Goal: Find specific page/section

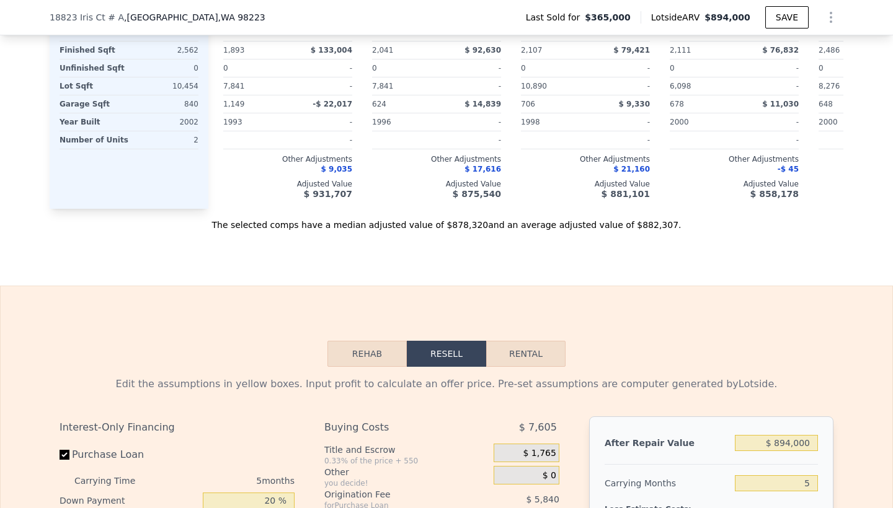
scroll to position [1499, 0]
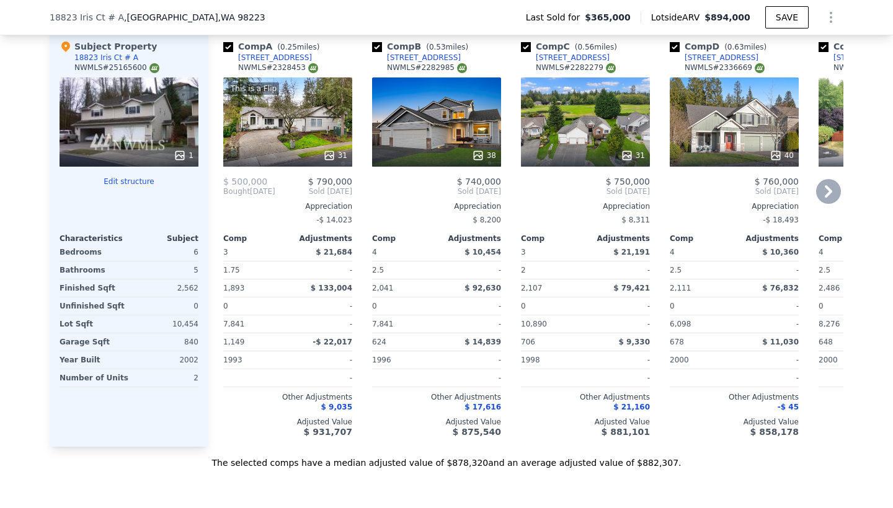
click at [830, 191] on icon at bounding box center [828, 191] width 7 height 12
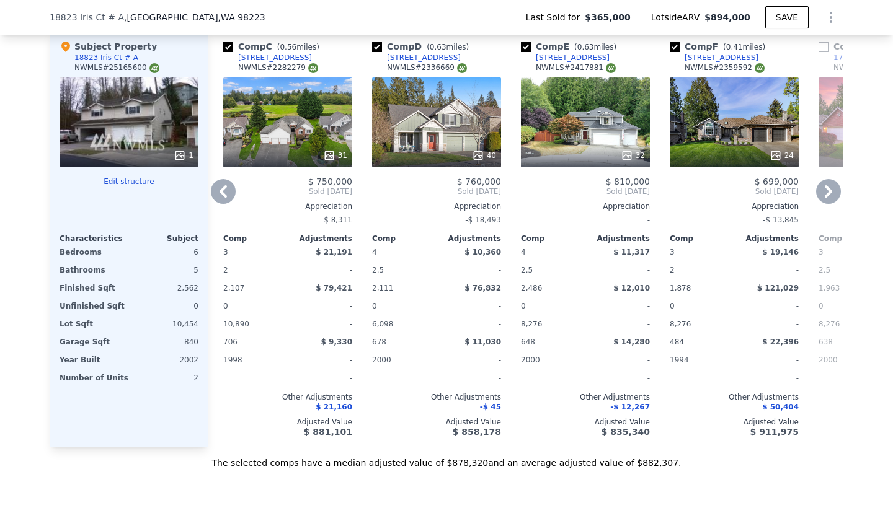
click at [830, 191] on icon at bounding box center [828, 191] width 7 height 12
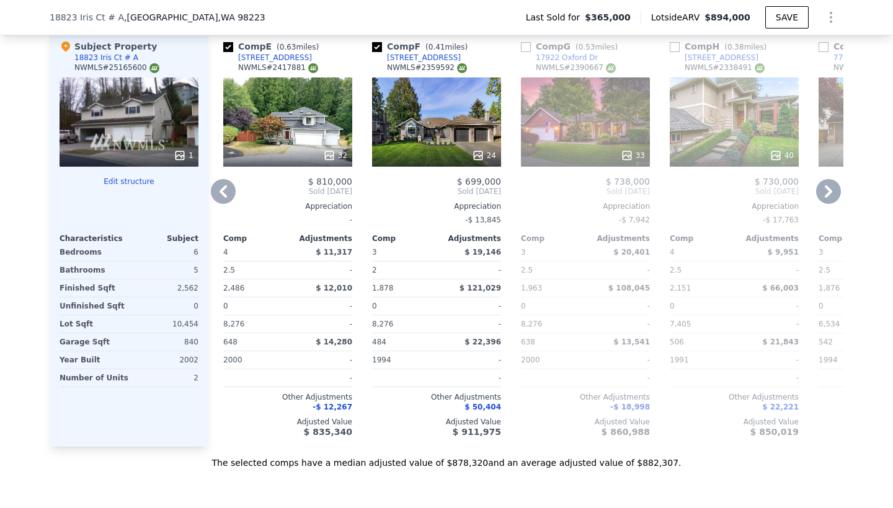
click at [830, 191] on icon at bounding box center [828, 191] width 7 height 12
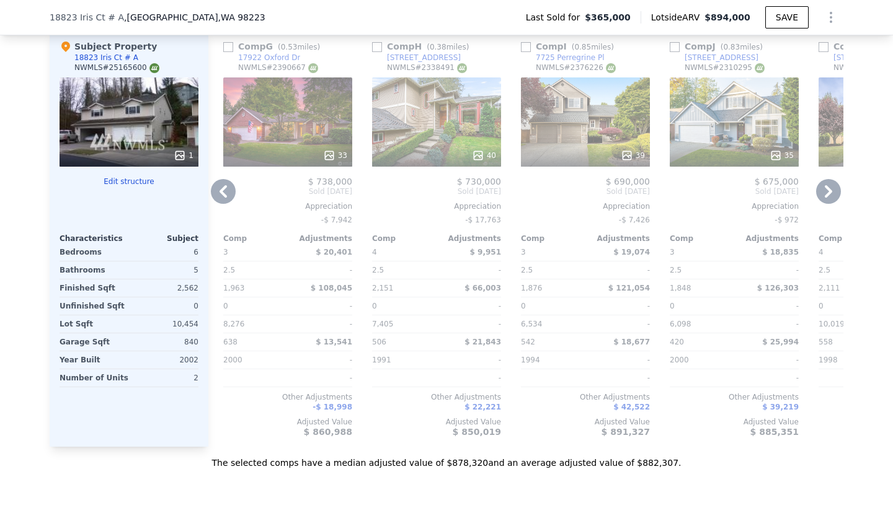
click at [830, 191] on icon at bounding box center [828, 191] width 7 height 12
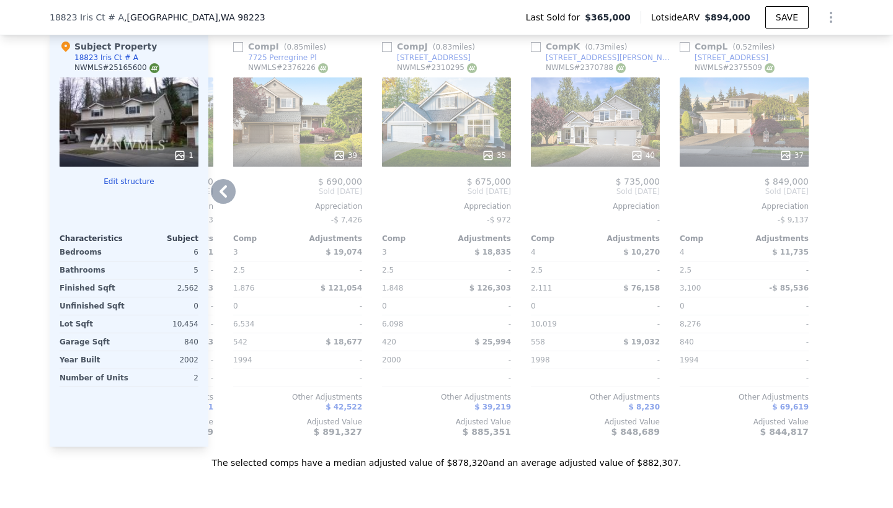
click at [830, 191] on div at bounding box center [833, 238] width 20 height 417
click at [220, 193] on icon at bounding box center [223, 191] width 25 height 25
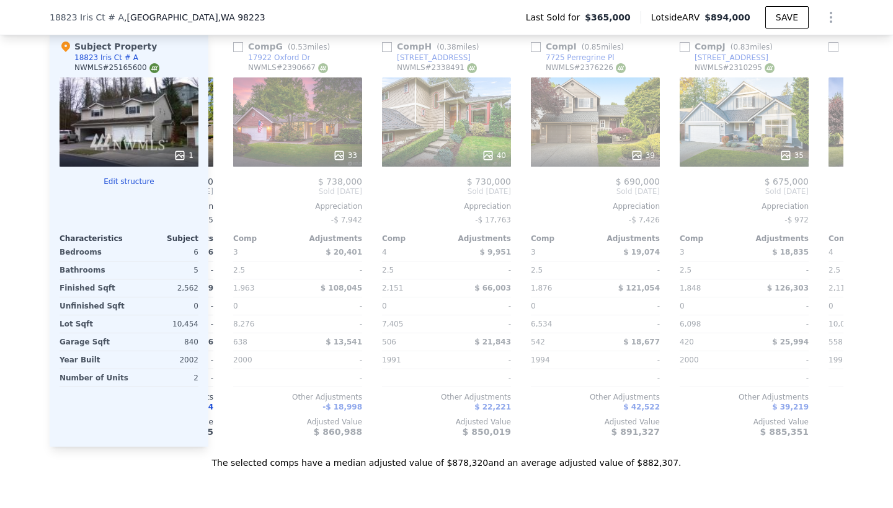
click at [220, 193] on div "Comp A ( 0.25 miles) [STREET_ADDRESS] # 2328453 This is a Flip 31 $ 500,000 $ 7…" at bounding box center [525, 238] width 635 height 417
click at [220, 193] on icon at bounding box center [223, 191] width 25 height 25
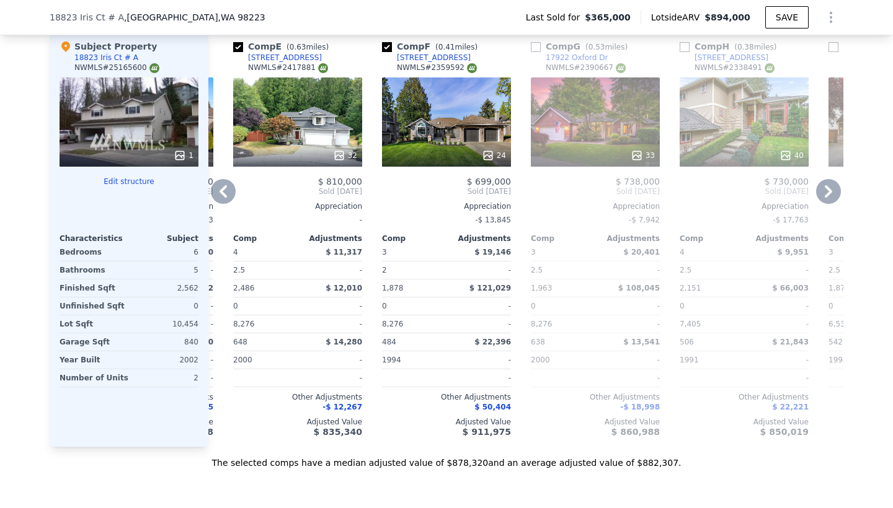
click at [222, 193] on icon at bounding box center [223, 191] width 7 height 12
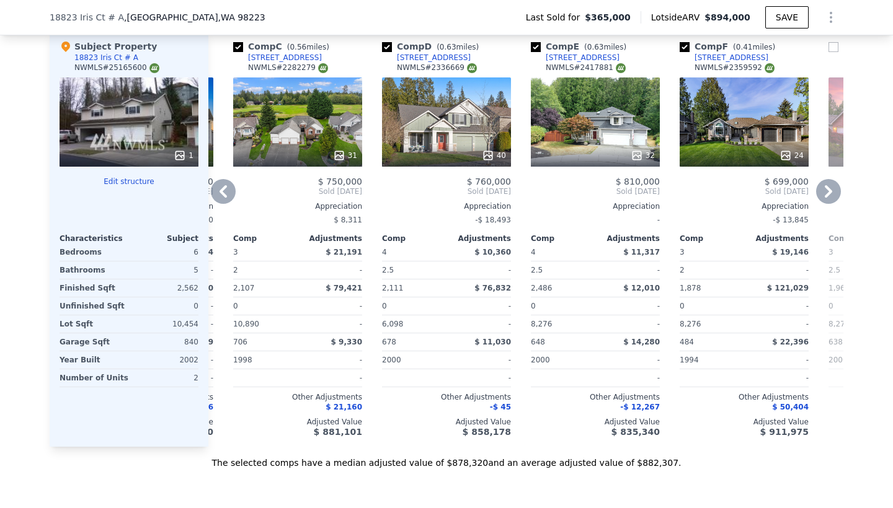
click at [222, 193] on icon at bounding box center [223, 191] width 7 height 12
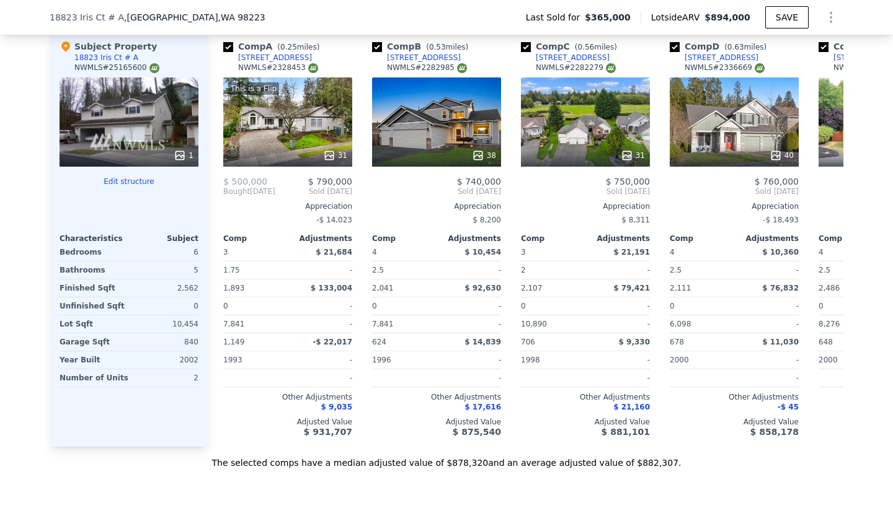
click at [222, 193] on div "Comp A ( 0.25 miles) [STREET_ADDRESS] # 2328453 This is a Flip 31 $ 500,000 $ 7…" at bounding box center [287, 238] width 139 height 417
